Goal: Task Accomplishment & Management: Use online tool/utility

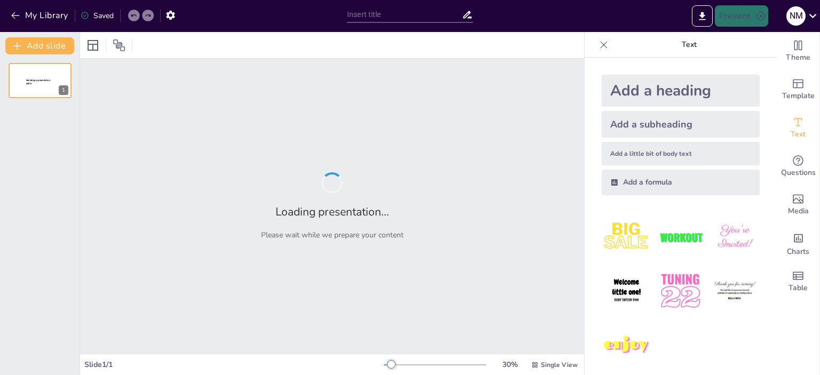
type input "Imported PRESENTACION EQUIPOS UT (2).pptx"
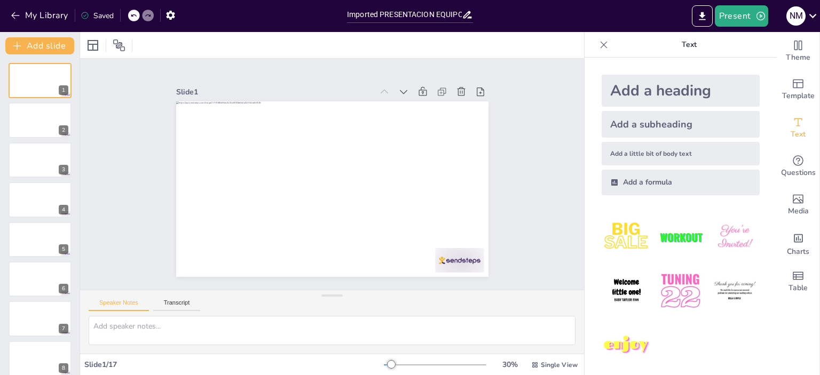
scroll to position [6, 0]
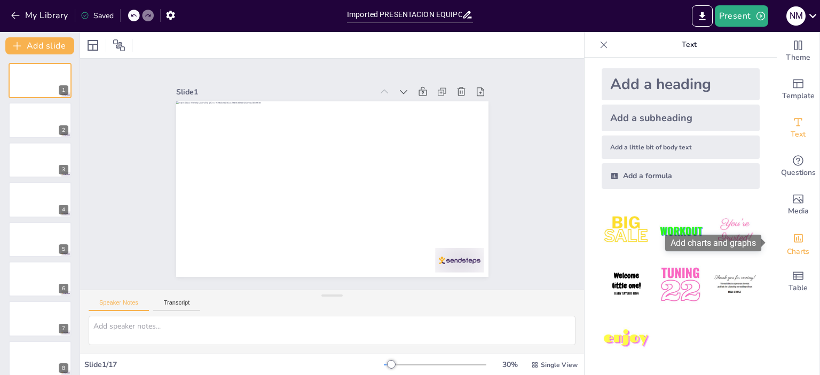
click at [793, 245] on div "Add charts and graphs" at bounding box center [798, 237] width 11 height 17
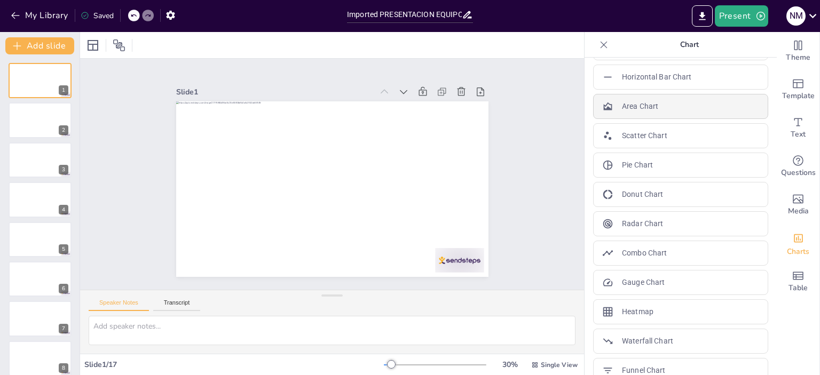
scroll to position [107, 0]
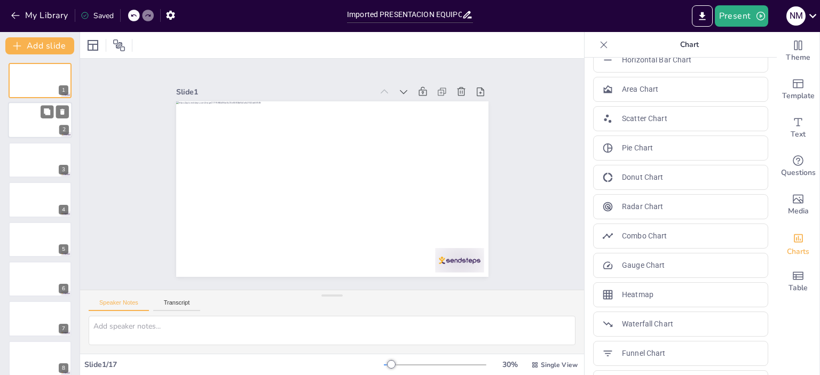
click at [37, 131] on div at bounding box center [40, 121] width 64 height 36
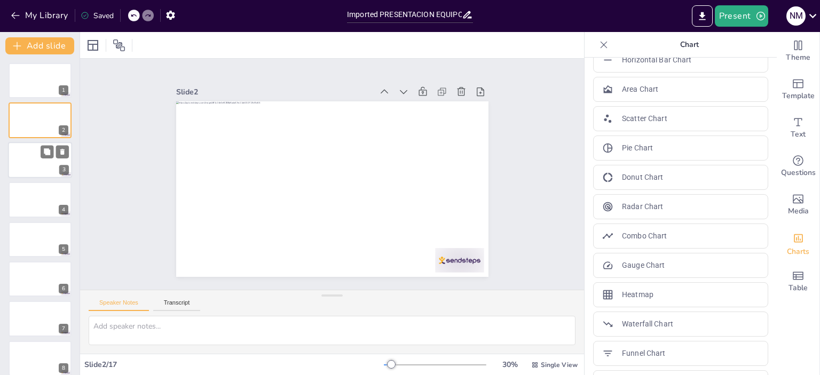
click at [37, 148] on div at bounding box center [40, 160] width 64 height 36
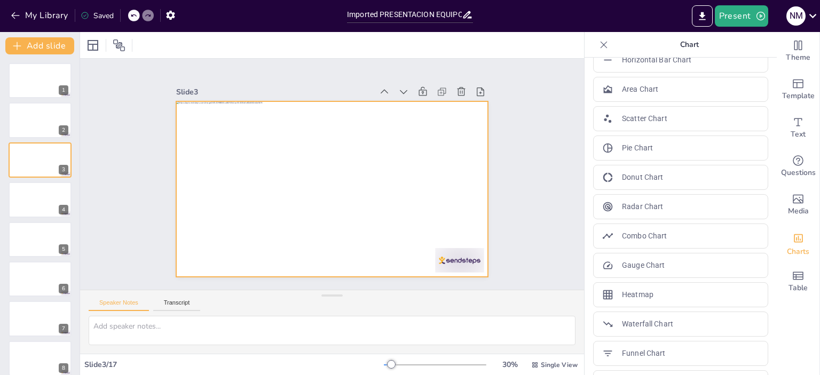
click at [419, 171] on div at bounding box center [317, 175] width 207 height 329
click at [210, 43] on icon at bounding box center [215, 45] width 13 height 13
click at [334, 162] on div at bounding box center [321, 185] width 340 height 350
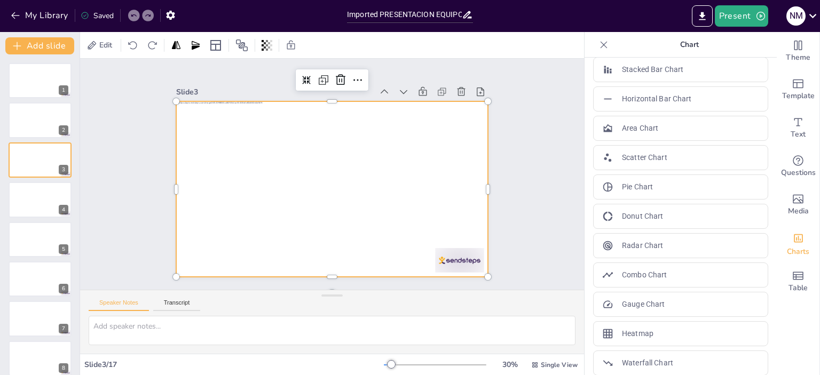
scroll to position [0, 0]
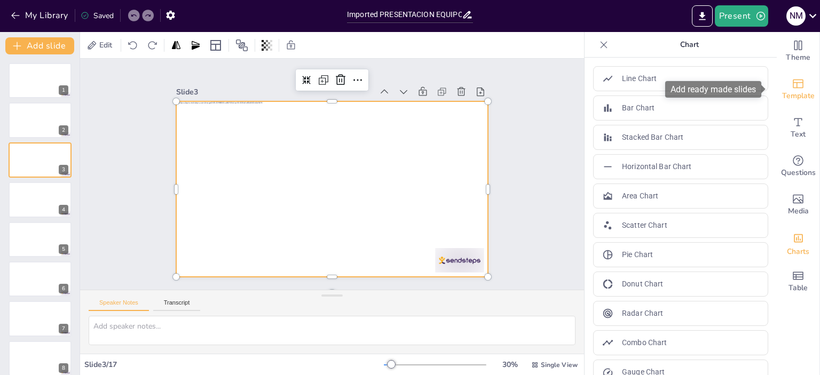
click at [795, 101] on span "Template" at bounding box center [798, 96] width 33 height 12
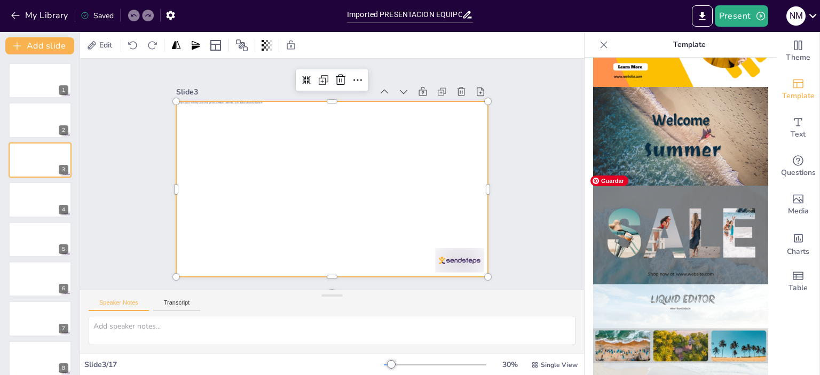
scroll to position [427, 0]
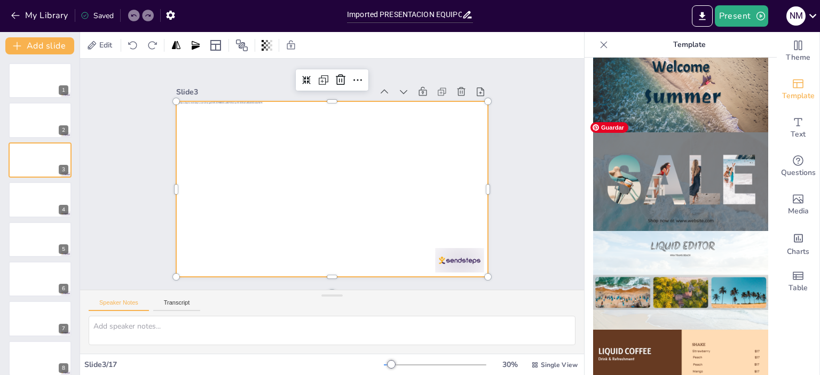
click at [683, 200] on img at bounding box center [680, 181] width 175 height 99
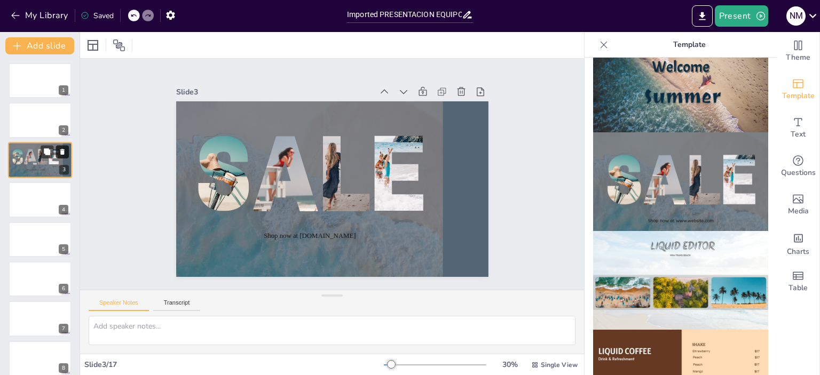
click at [64, 150] on icon at bounding box center [62, 152] width 4 height 6
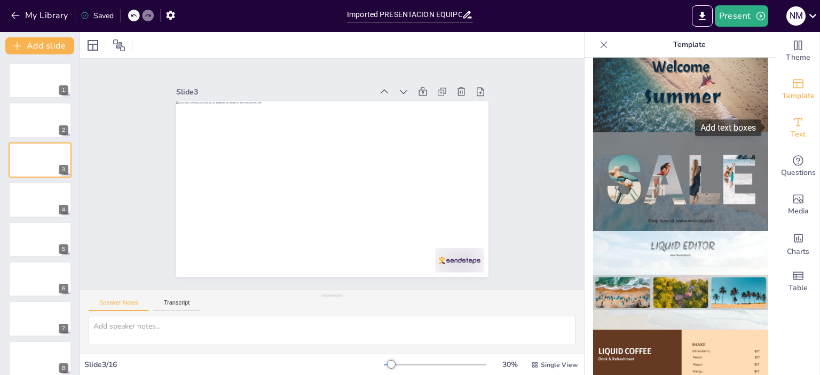
click at [798, 132] on div "Text" at bounding box center [798, 128] width 43 height 38
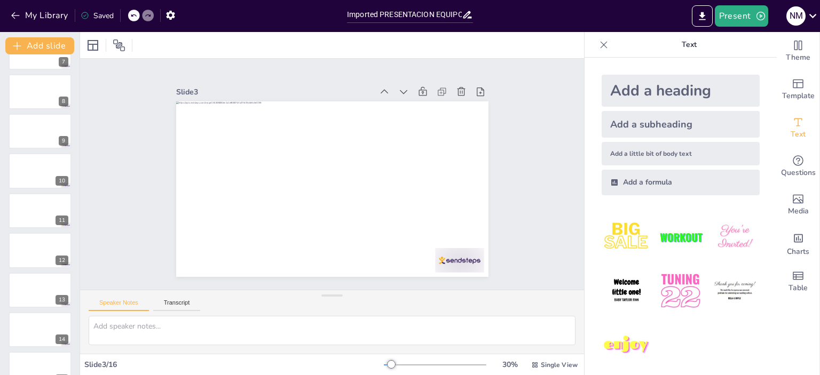
scroll to position [327, 0]
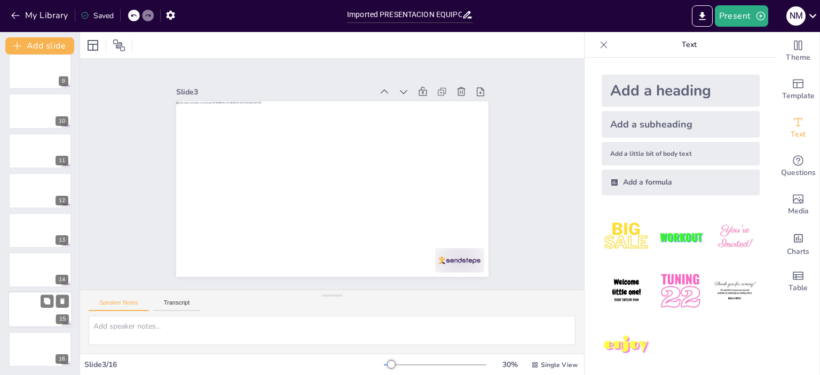
click at [32, 307] on div at bounding box center [40, 310] width 64 height 36
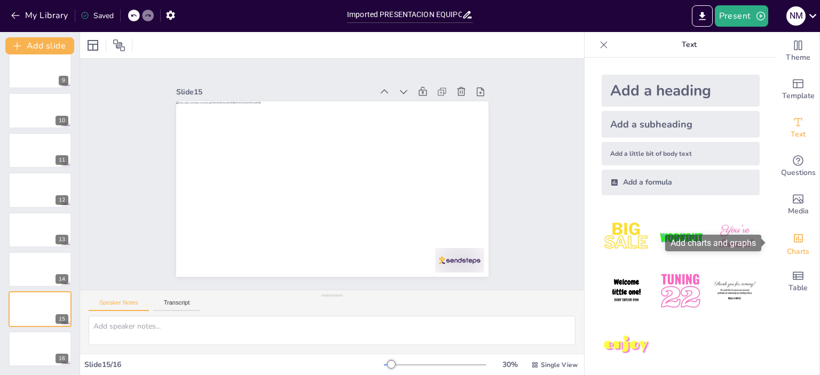
click at [797, 249] on span "Charts" at bounding box center [798, 252] width 22 height 12
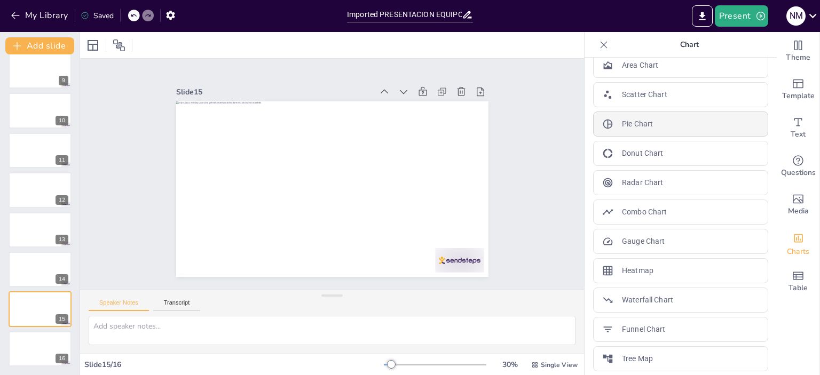
scroll to position [160, 0]
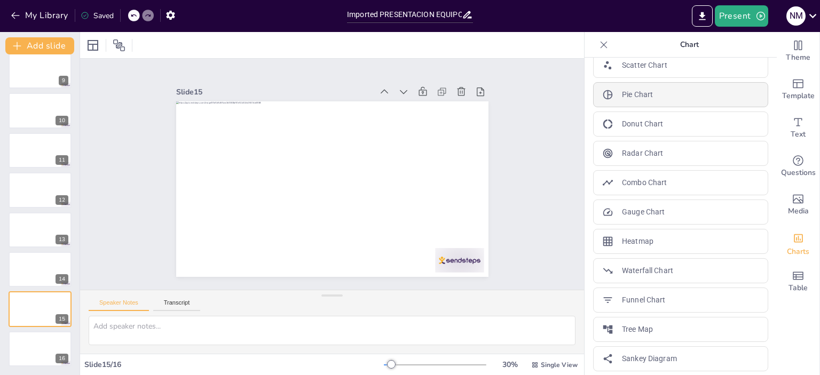
click at [628, 96] on p "Pie Chart" at bounding box center [637, 94] width 31 height 11
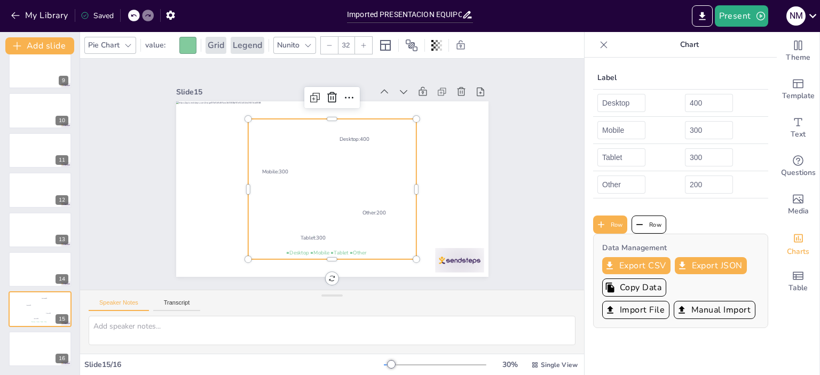
scroll to position [0, 0]
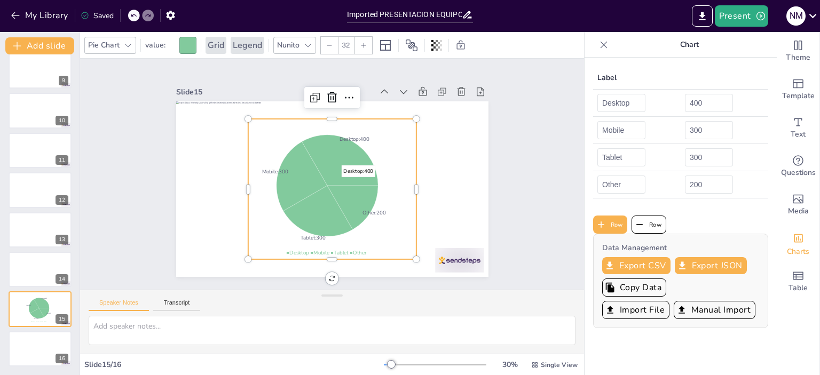
click at [357, 167] on icon at bounding box center [324, 160] width 82 height 91
click at [325, 188] on icon at bounding box center [304, 146] width 75 height 84
click at [383, 90] on div at bounding box center [378, 85] width 12 height 12
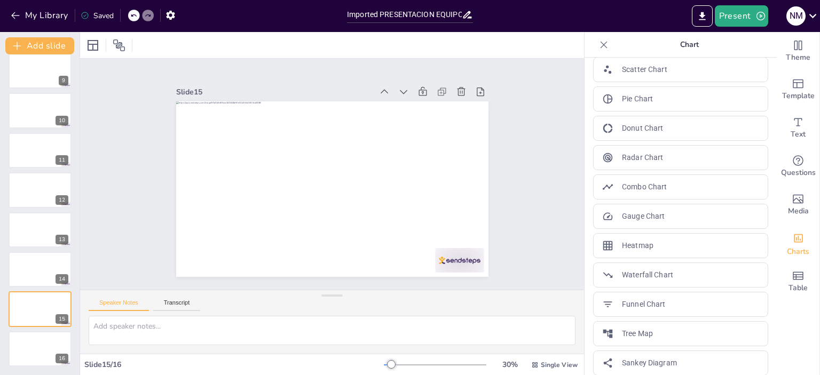
scroll to position [161, 0]
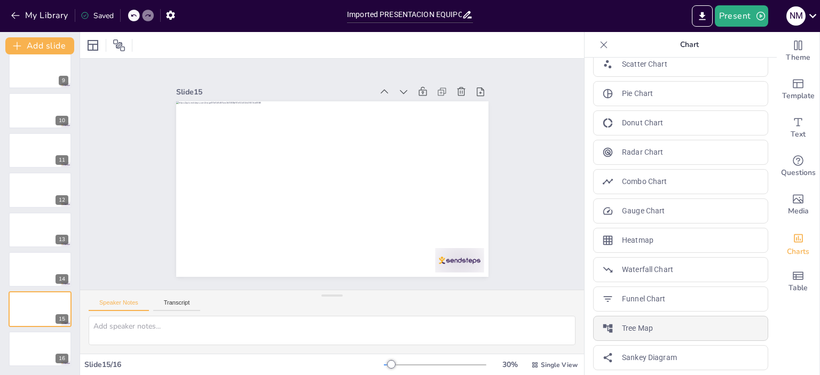
click at [636, 323] on p "Tree Map" at bounding box center [637, 328] width 31 height 11
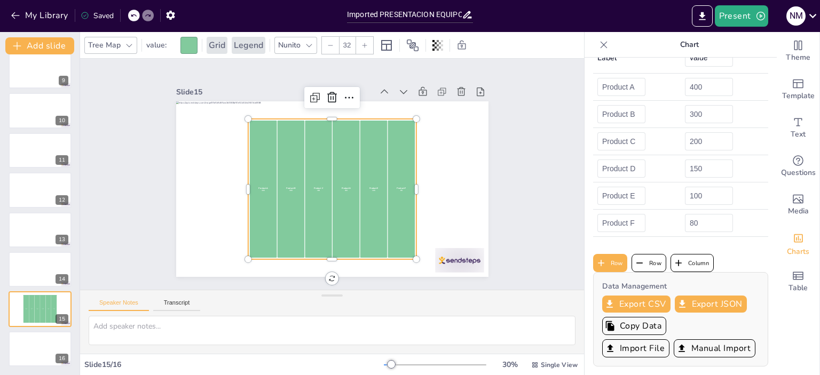
scroll to position [46, 0]
click at [346, 147] on div "Product D 150" at bounding box center [333, 195] width 112 height 120
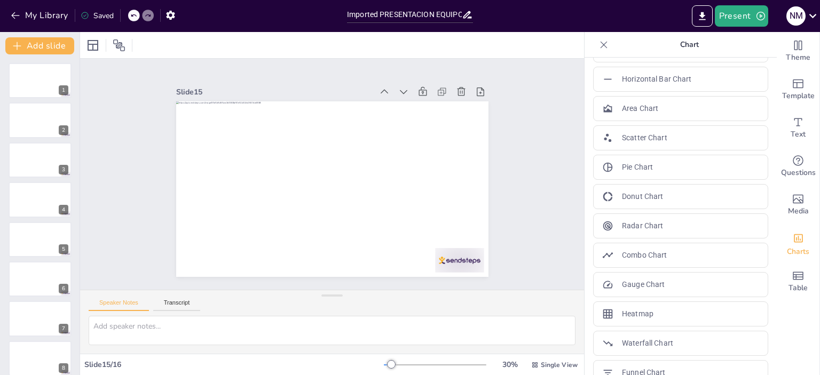
scroll to position [161, 0]
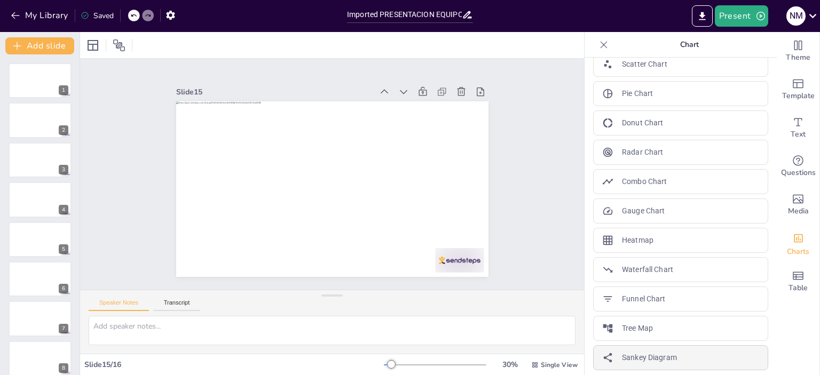
click at [633, 356] on p "Sankey Diagram" at bounding box center [649, 358] width 55 height 11
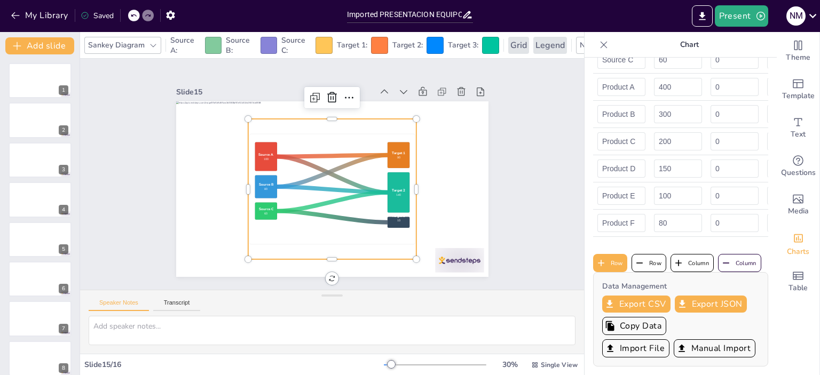
scroll to position [136, 0]
click at [363, 231] on text "Target 1" at bounding box center [360, 238] width 6 height 14
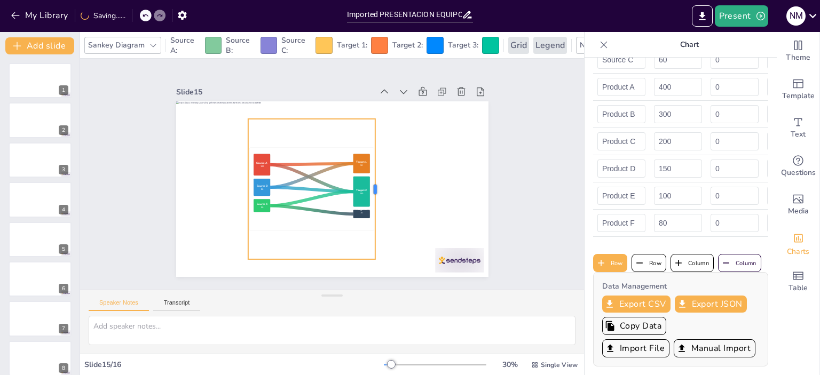
drag, startPoint x: 410, startPoint y: 184, endPoint x: 369, endPoint y: 184, distance: 41.1
click at [369, 137] on div at bounding box center [342, 125] width 140 height 23
click at [321, 237] on div at bounding box center [315, 242] width 11 height 11
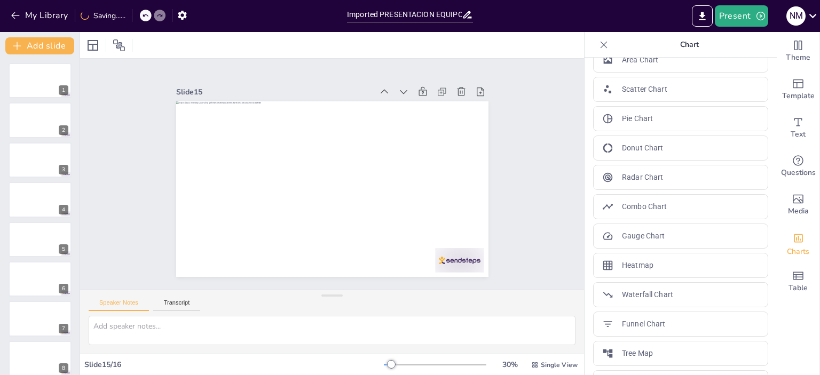
scroll to position [161, 0]
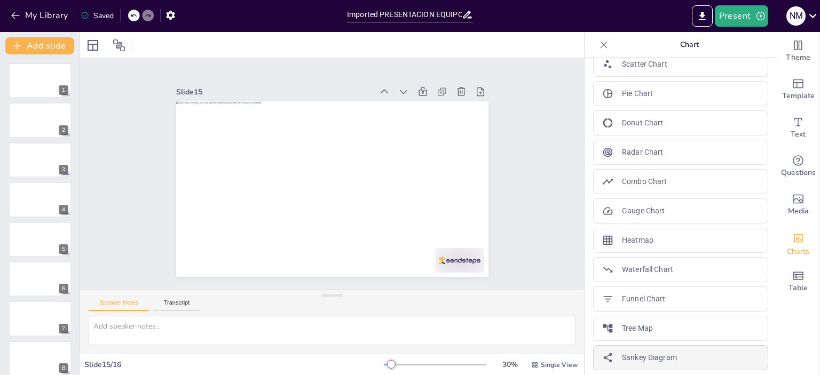
click at [622, 354] on p "Sankey Diagram" at bounding box center [649, 358] width 55 height 11
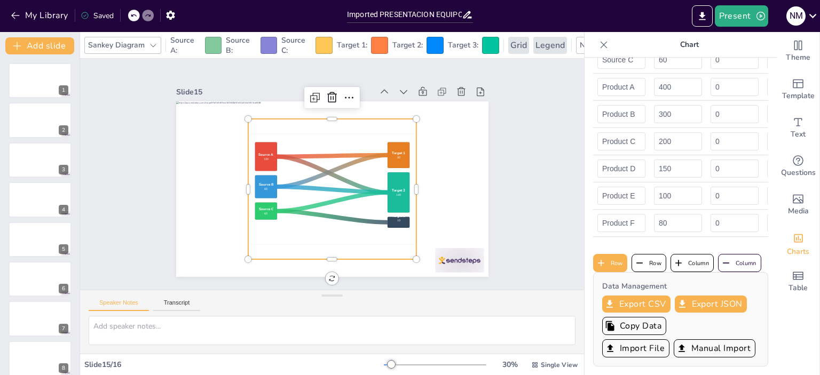
scroll to position [136, 0]
click at [311, 83] on div at bounding box center [305, 77] width 11 height 11
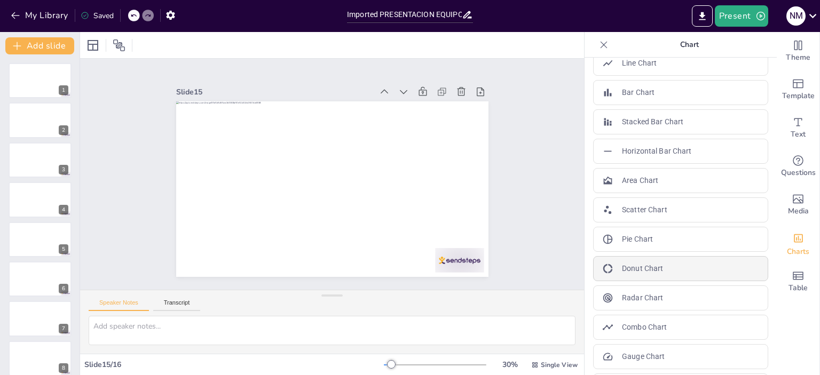
scroll to position [0, 0]
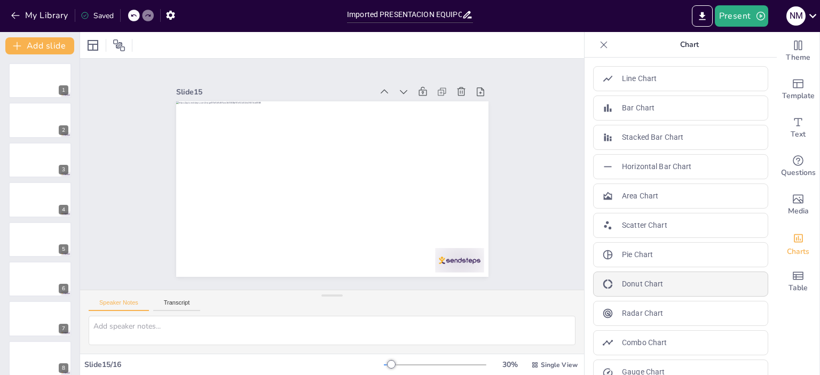
click at [622, 279] on p "Donut Chart" at bounding box center [642, 284] width 41 height 11
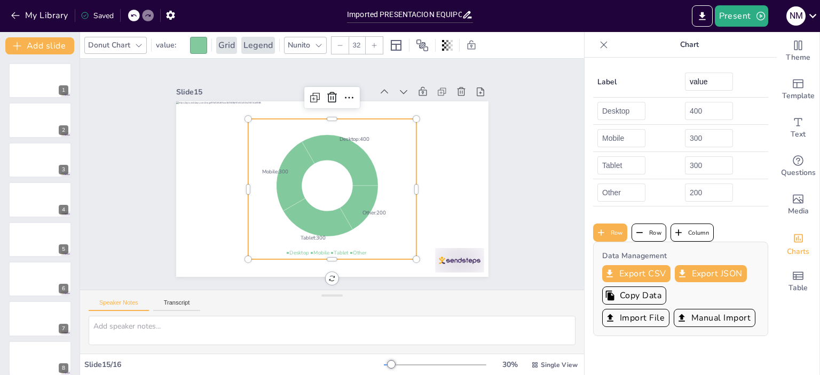
click at [293, 259] on div at bounding box center [287, 265] width 12 height 12
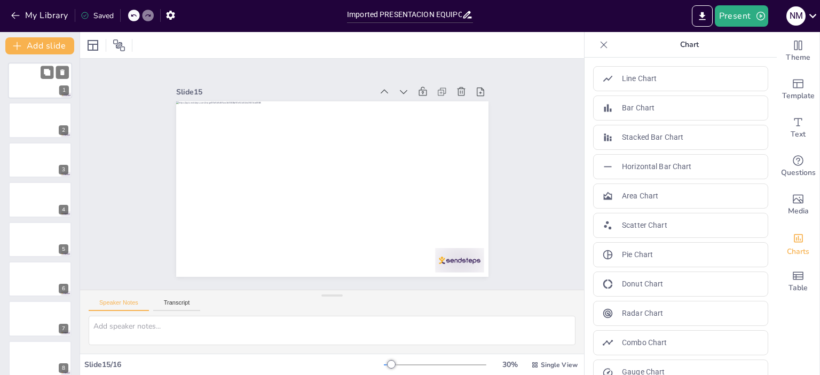
click at [41, 81] on div at bounding box center [40, 80] width 64 height 36
click at [43, 118] on button at bounding box center [47, 112] width 13 height 13
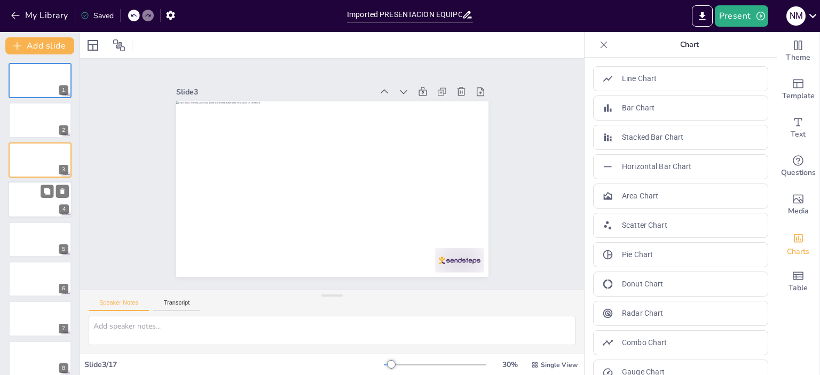
click at [30, 202] on div at bounding box center [40, 200] width 64 height 36
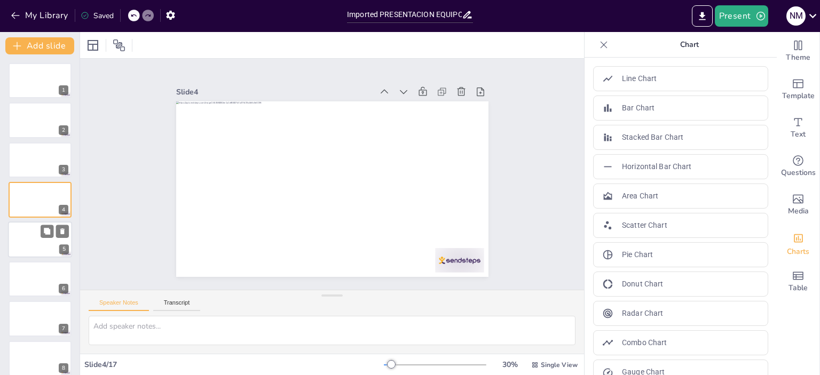
click at [37, 233] on div at bounding box center [40, 240] width 64 height 36
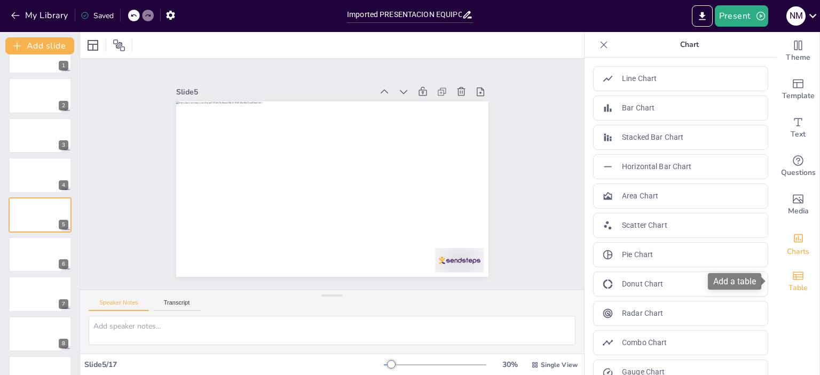
click at [789, 288] on span "Table" at bounding box center [798, 289] width 19 height 12
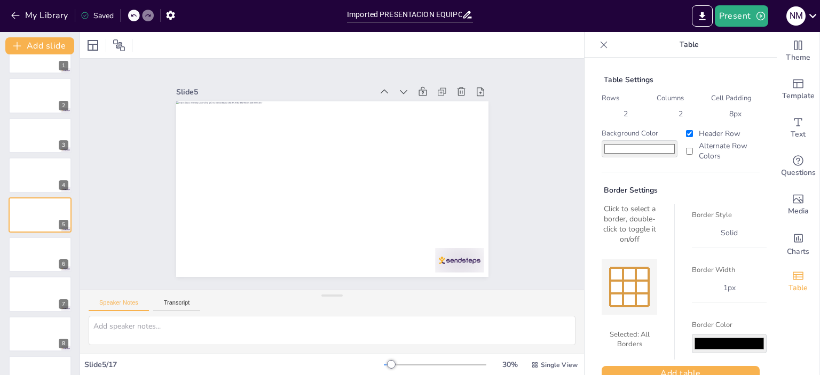
scroll to position [22, 0]
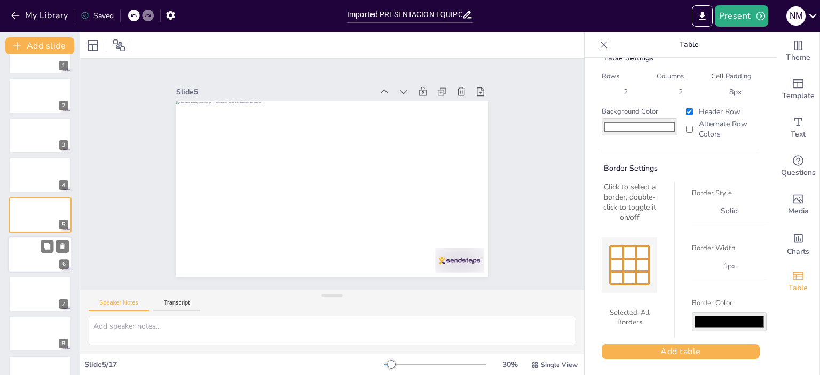
click at [26, 251] on div at bounding box center [40, 255] width 64 height 36
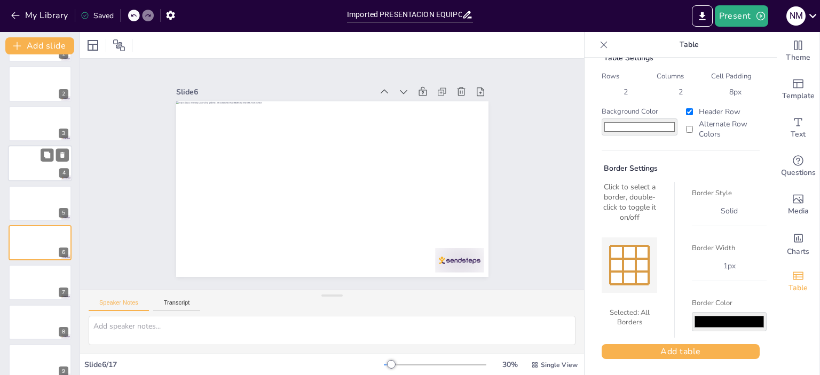
scroll to position [0, 0]
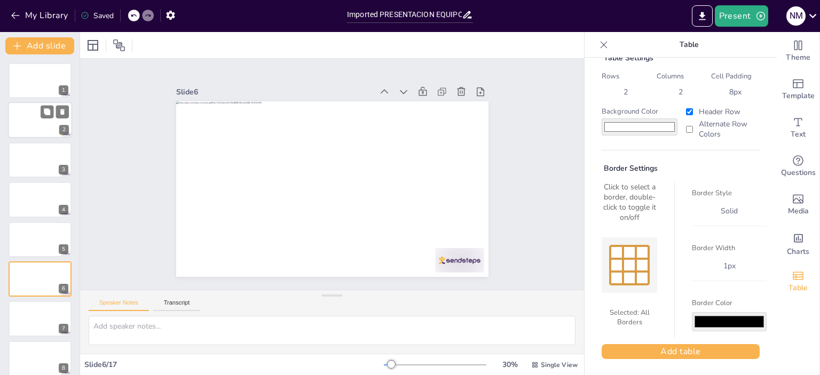
click at [50, 123] on div at bounding box center [40, 121] width 64 height 36
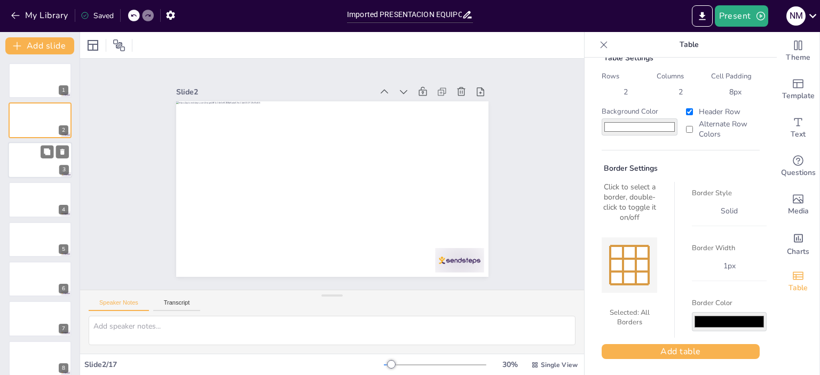
click at [43, 159] on div at bounding box center [40, 160] width 64 height 36
click at [66, 153] on icon at bounding box center [62, 151] width 7 height 7
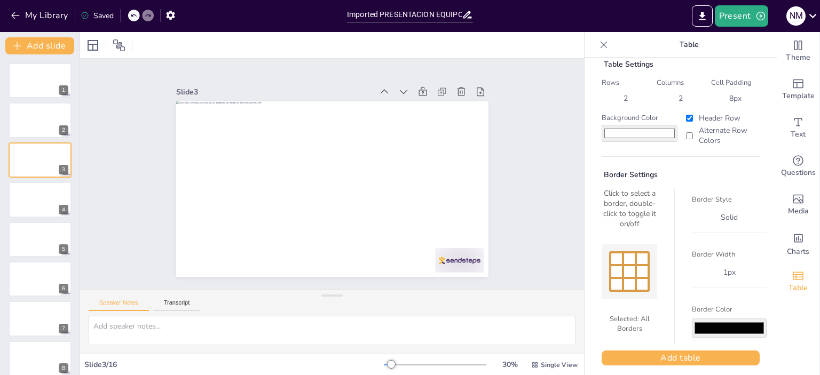
scroll to position [22, 0]
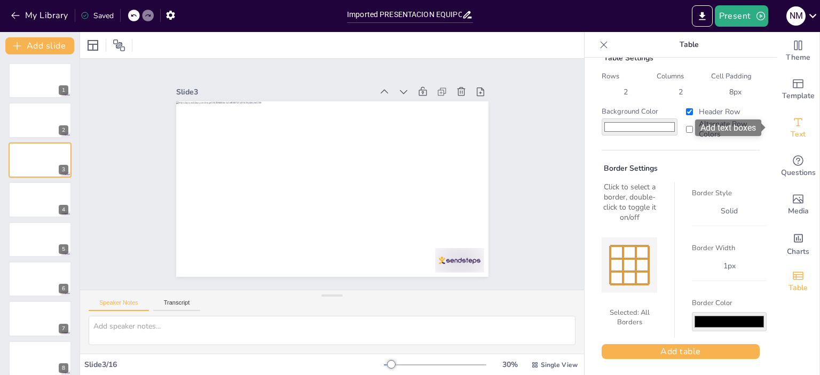
click at [792, 132] on span "Text" at bounding box center [798, 135] width 15 height 12
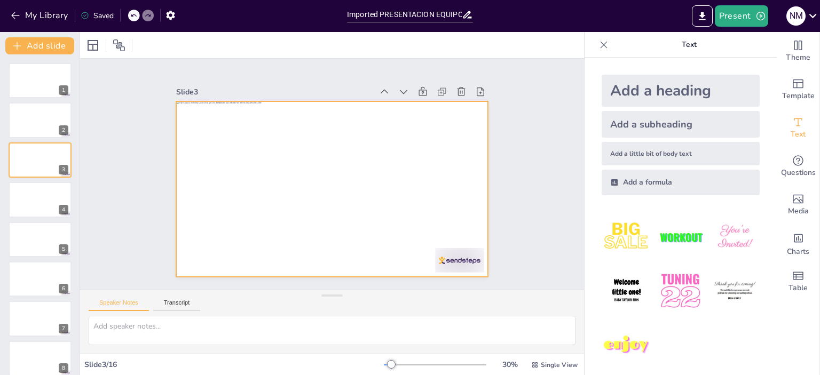
click at [287, 135] on div at bounding box center [320, 183] width 326 height 356
click at [29, 205] on div at bounding box center [40, 200] width 64 height 36
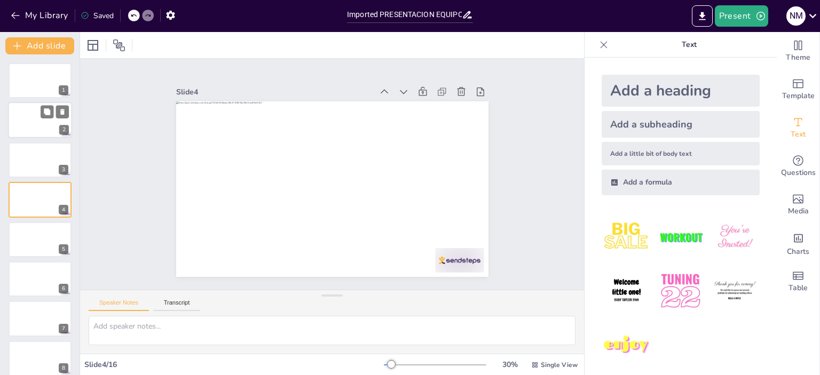
click at [46, 120] on div at bounding box center [40, 121] width 64 height 36
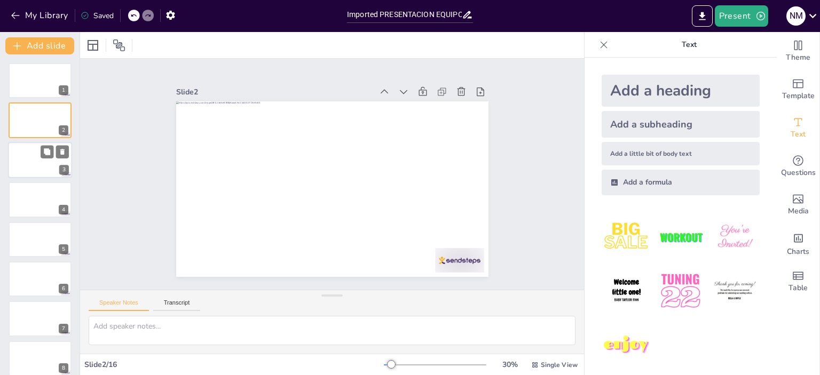
click at [23, 158] on div at bounding box center [40, 160] width 64 height 36
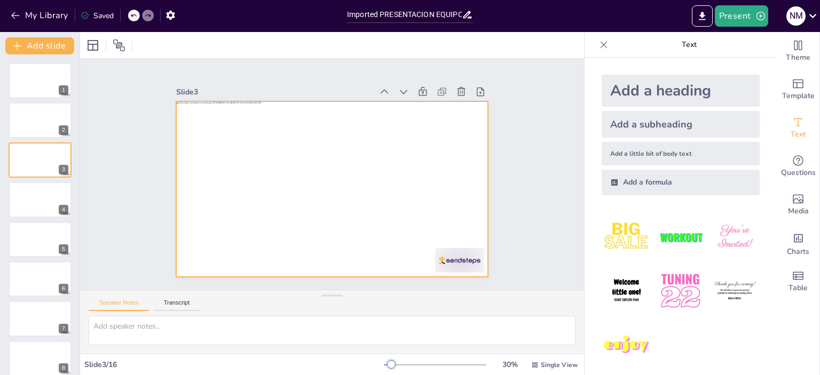
click at [404, 163] on div at bounding box center [322, 164] width 350 height 340
click at [672, 241] on img at bounding box center [681, 238] width 50 height 50
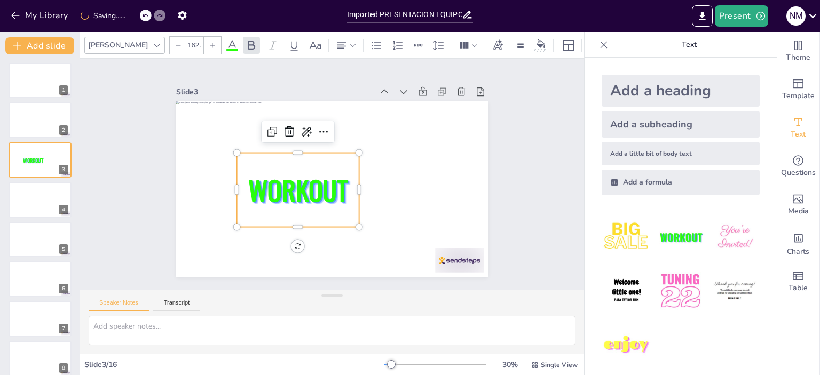
click at [318, 198] on div at bounding box center [313, 203] width 11 height 11
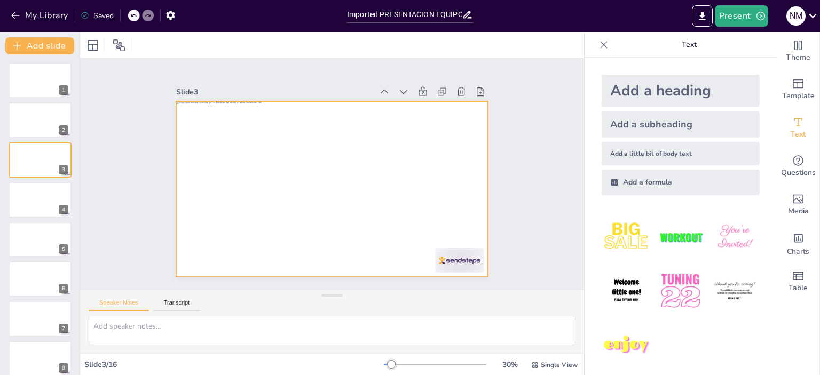
click at [357, 130] on div at bounding box center [317, 175] width 207 height 329
click at [359, 129] on div at bounding box center [321, 185] width 340 height 350
click at [359, 129] on div at bounding box center [318, 178] width 264 height 351
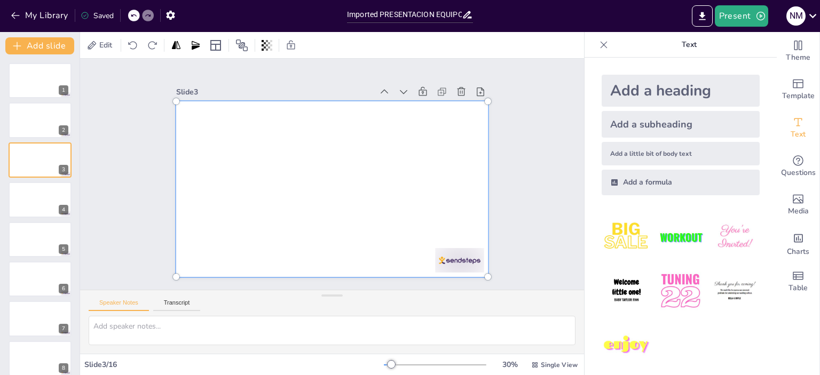
click at [324, 129] on div at bounding box center [347, 174] width 189 height 325
click at [326, 136] on div at bounding box center [347, 172] width 222 height 343
click at [38, 123] on div at bounding box center [40, 121] width 64 height 36
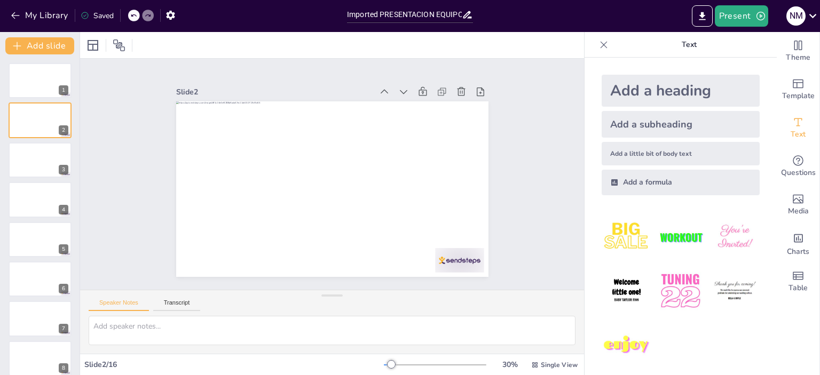
click at [315, 172] on div at bounding box center [345, 166] width 326 height 356
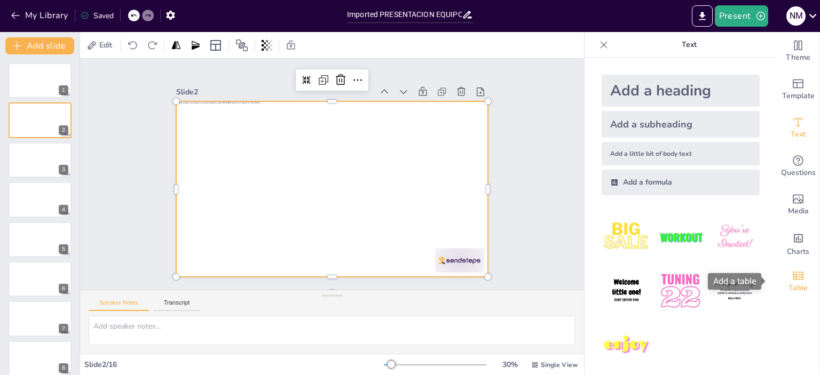
click at [794, 279] on icon "Add a table" at bounding box center [798, 276] width 13 height 13
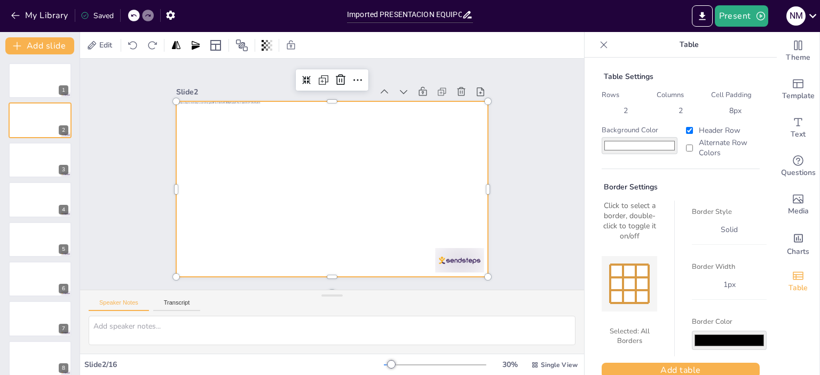
scroll to position [0, 0]
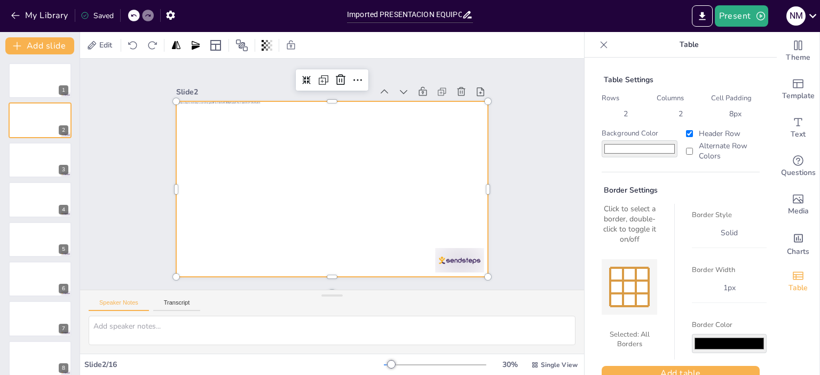
click at [636, 301] on div at bounding box center [642, 300] width 13 height 13
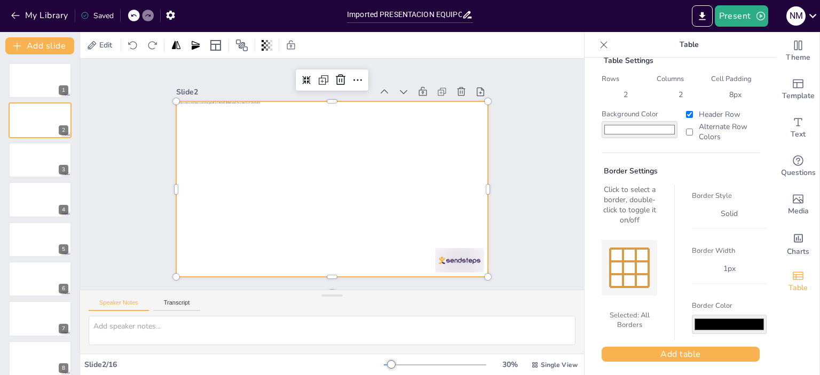
scroll to position [22, 0]
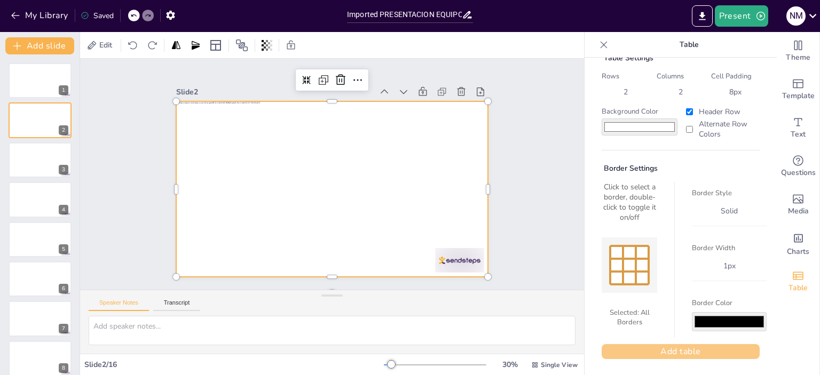
click at [667, 353] on button "Add table" at bounding box center [681, 352] width 158 height 15
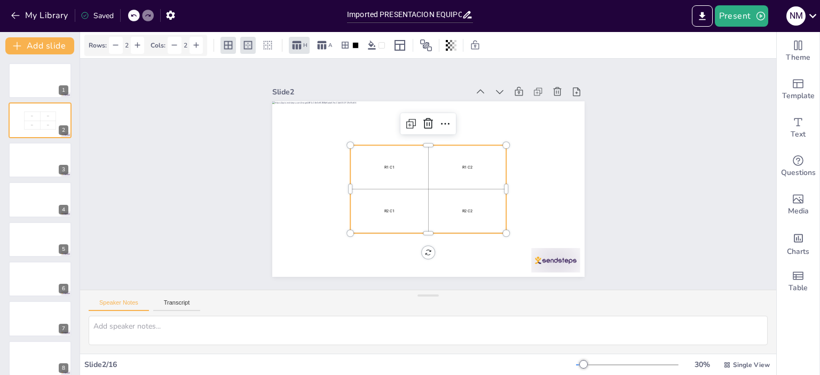
click at [412, 170] on div "R1 C1" at bounding box center [431, 134] width 49 height 79
click at [412, 99] on div at bounding box center [408, 94] width 10 height 10
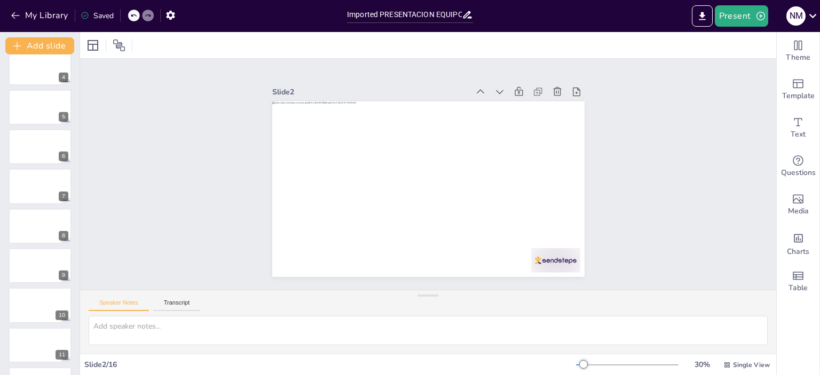
scroll to position [160, 0]
